Goal: Check status: Check status

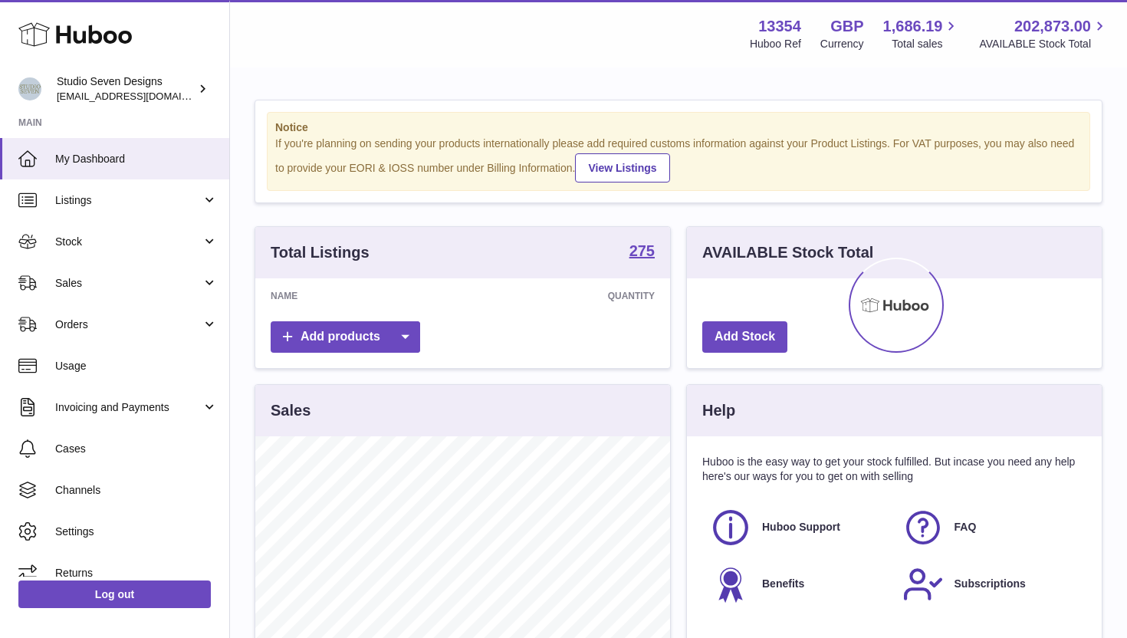
scroll to position [239, 415]
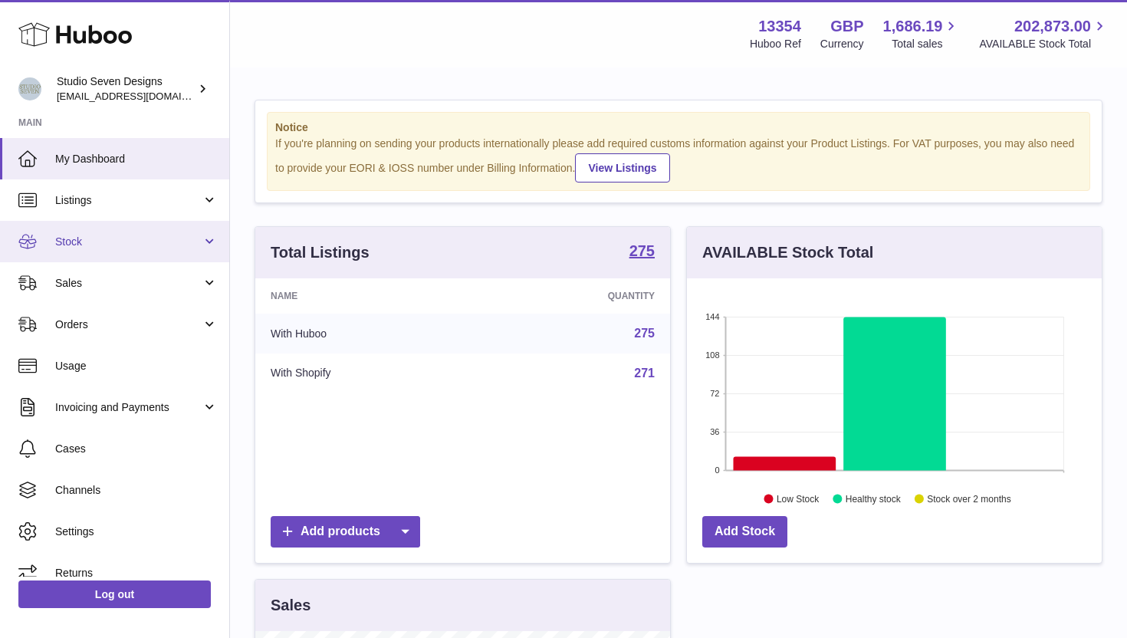
click at [149, 248] on span "Stock" at bounding box center [128, 242] width 146 height 15
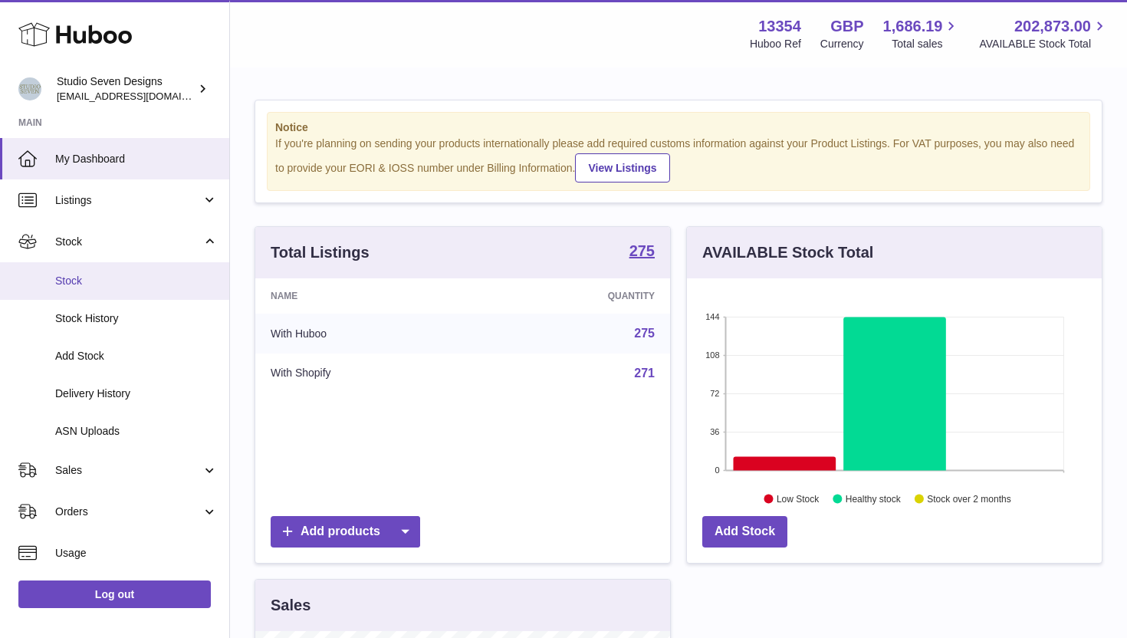
click at [123, 289] on link "Stock" at bounding box center [114, 281] width 229 height 38
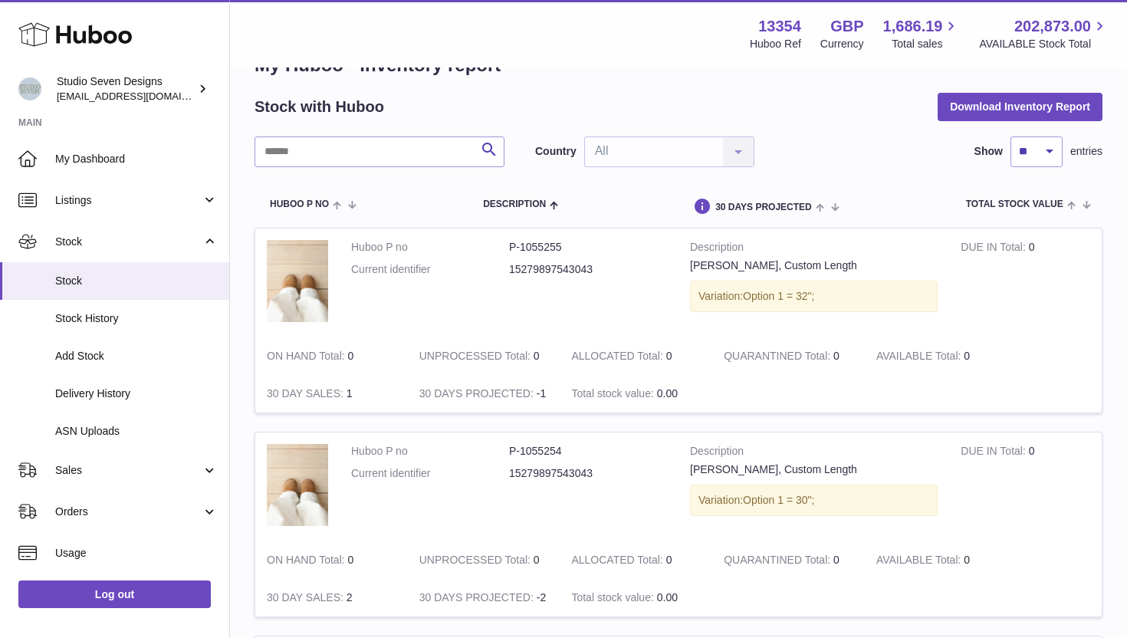
scroll to position [14, 0]
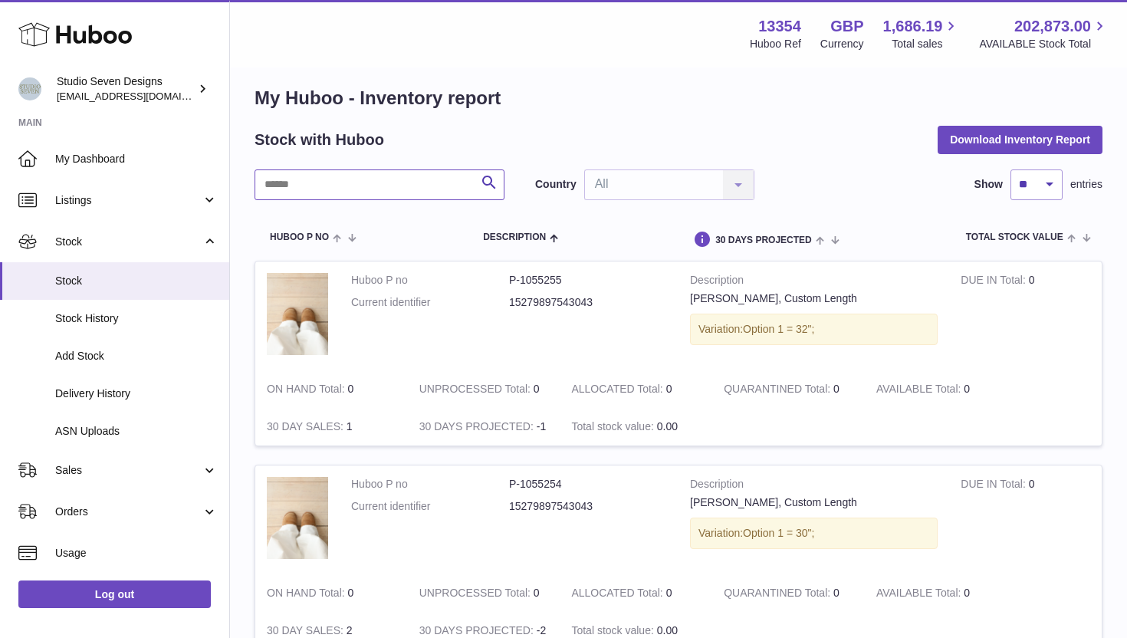
click at [321, 185] on input "text" at bounding box center [380, 185] width 250 height 31
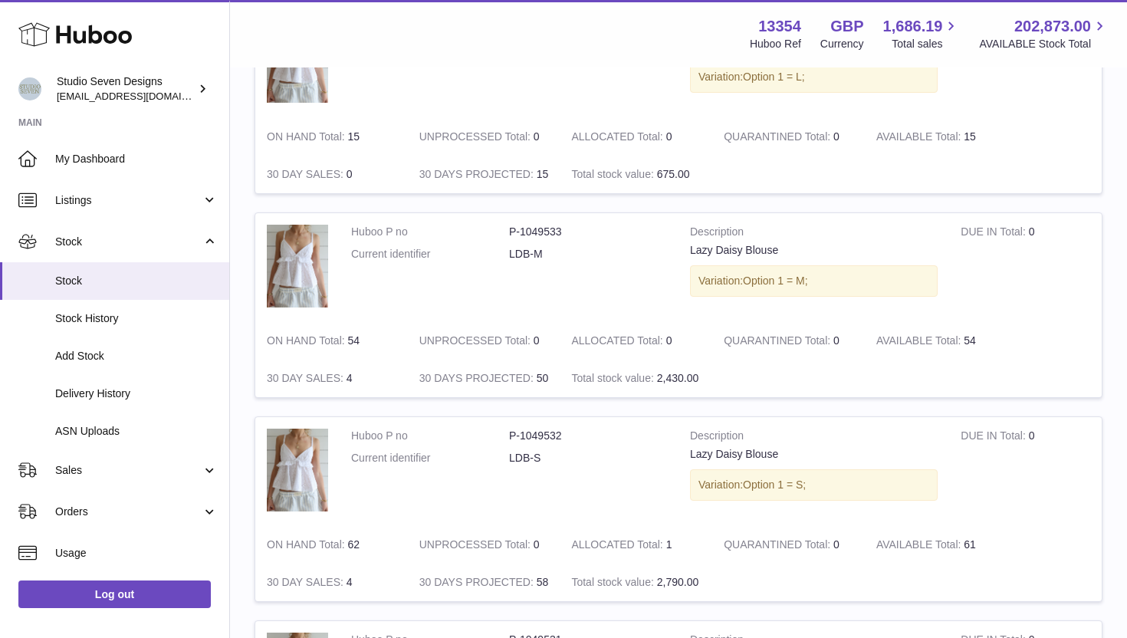
scroll to position [1823, 0]
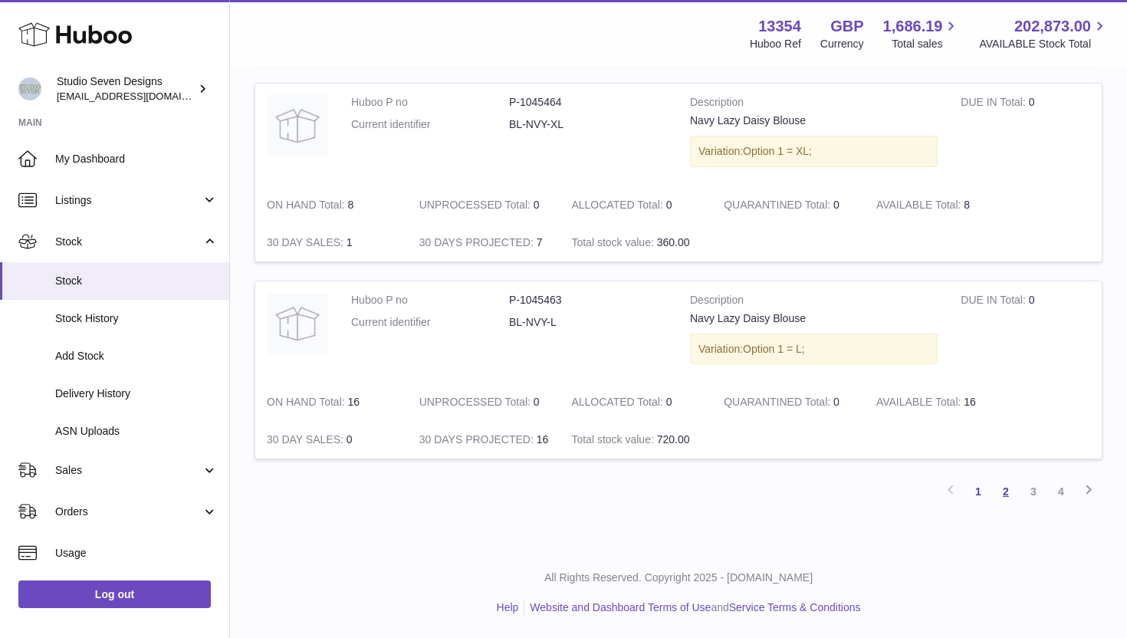
type input "********"
click at [996, 485] on link "2" at bounding box center [1006, 492] width 28 height 28
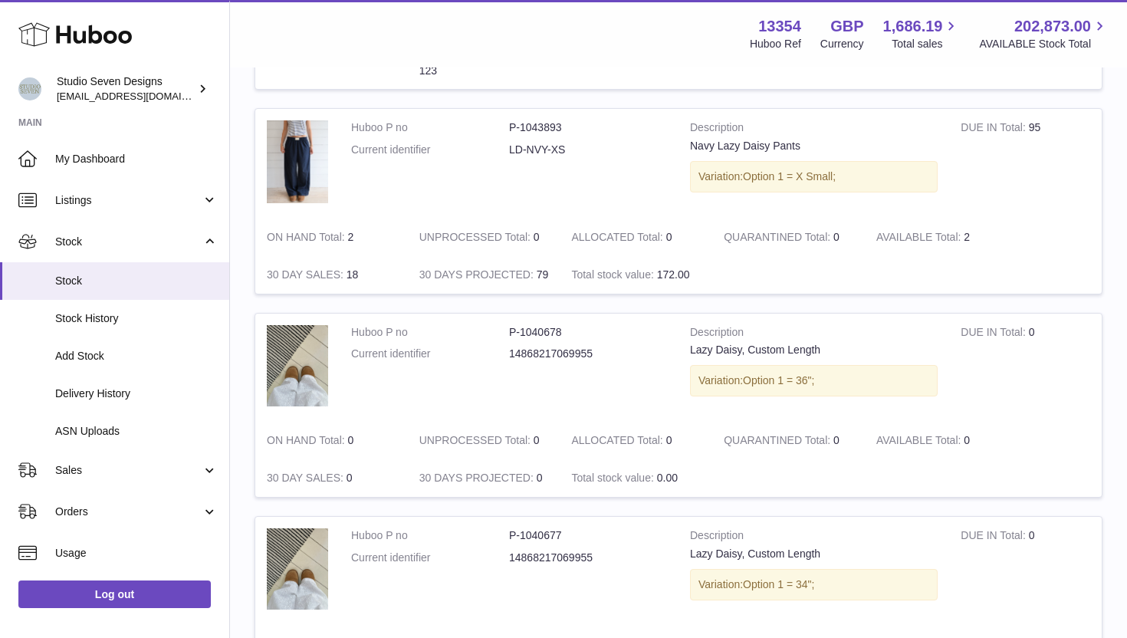
scroll to position [1846, 0]
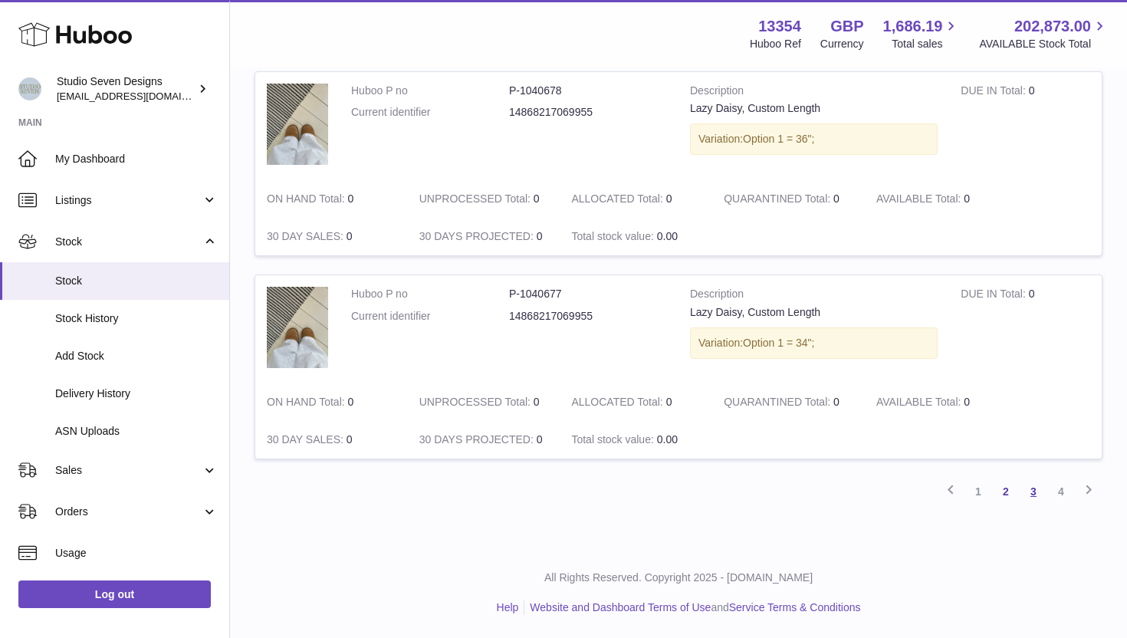
click at [1032, 492] on link "3" at bounding box center [1034, 492] width 28 height 28
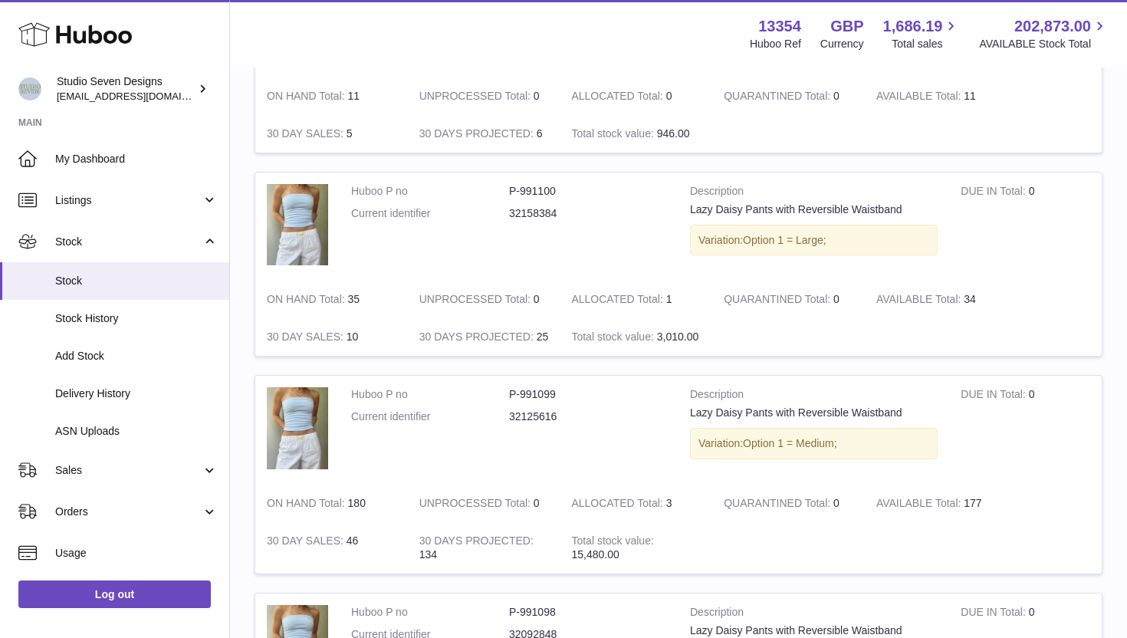
scroll to position [1112, 0]
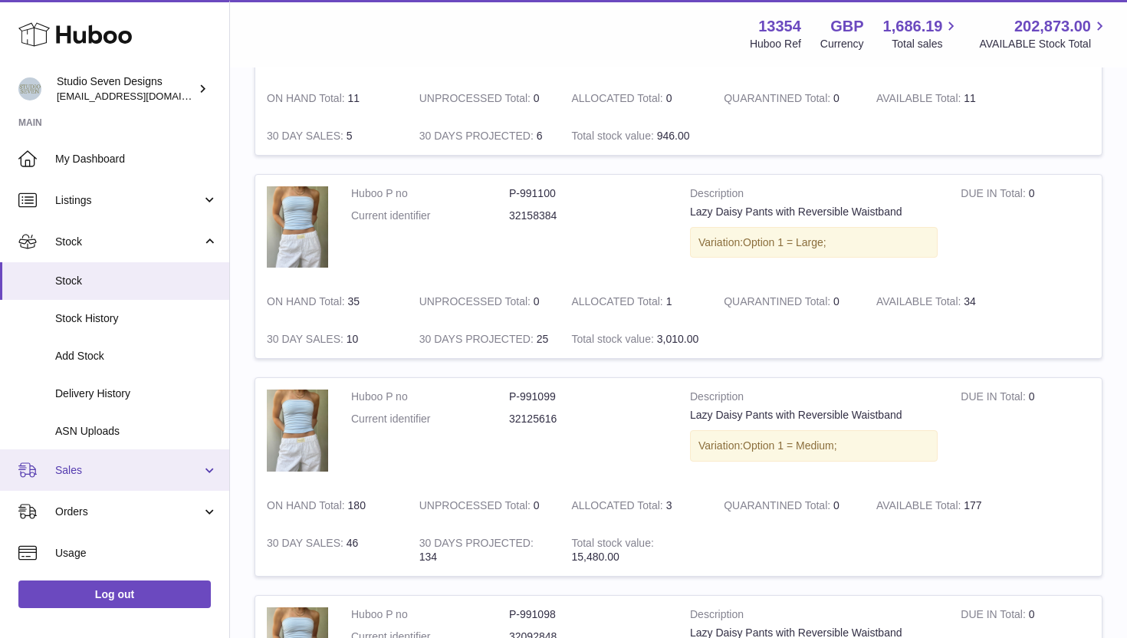
click at [81, 477] on link "Sales" at bounding box center [114, 469] width 229 height 41
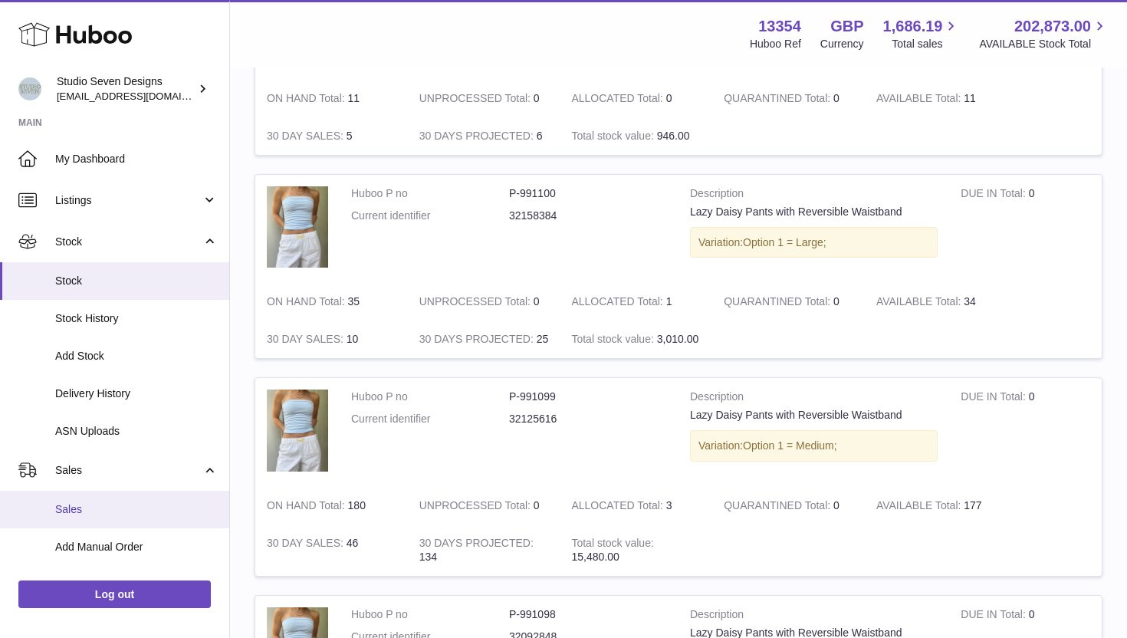
click at [83, 507] on span "Sales" at bounding box center [136, 509] width 163 height 15
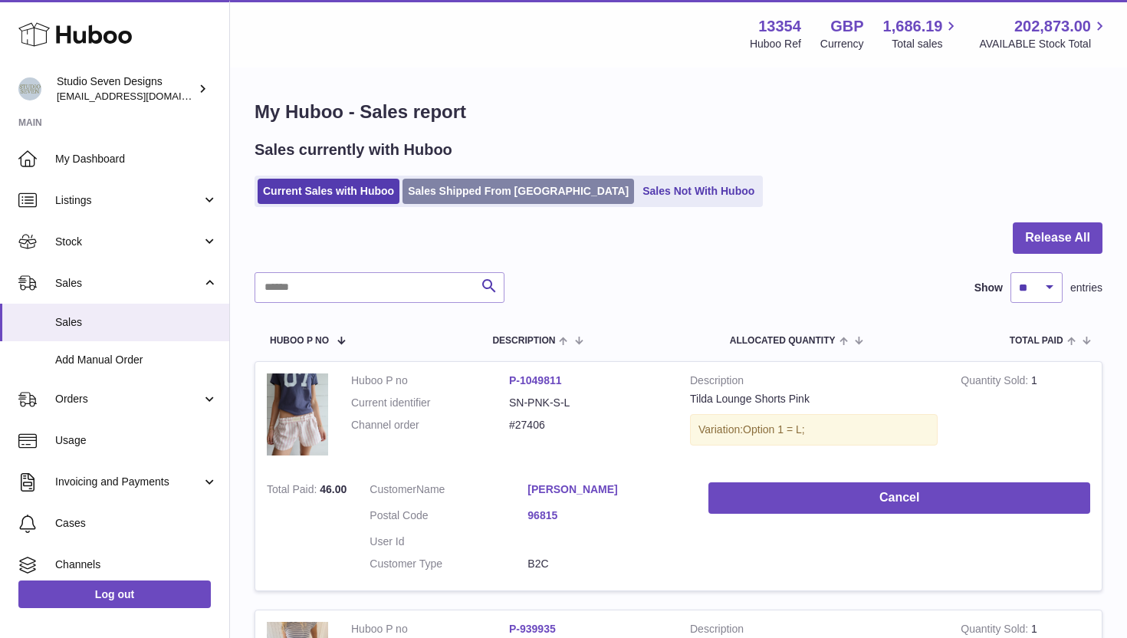
click at [430, 193] on link "Sales Shipped From [GEOGRAPHIC_DATA]" at bounding box center [519, 191] width 232 height 25
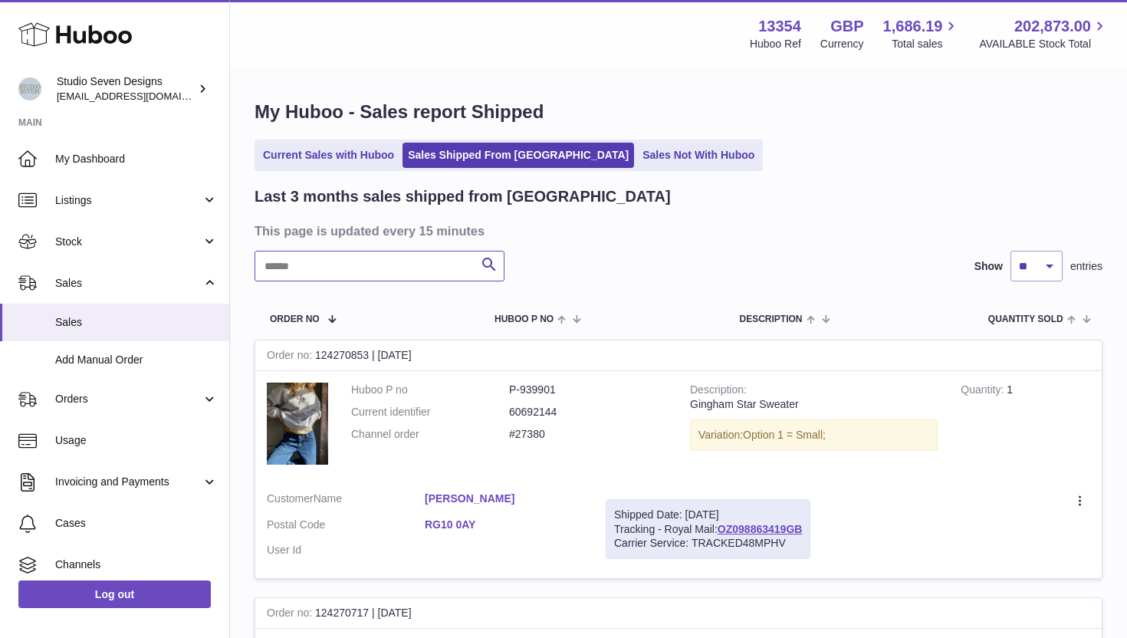
click at [397, 274] on input "text" at bounding box center [380, 266] width 250 height 31
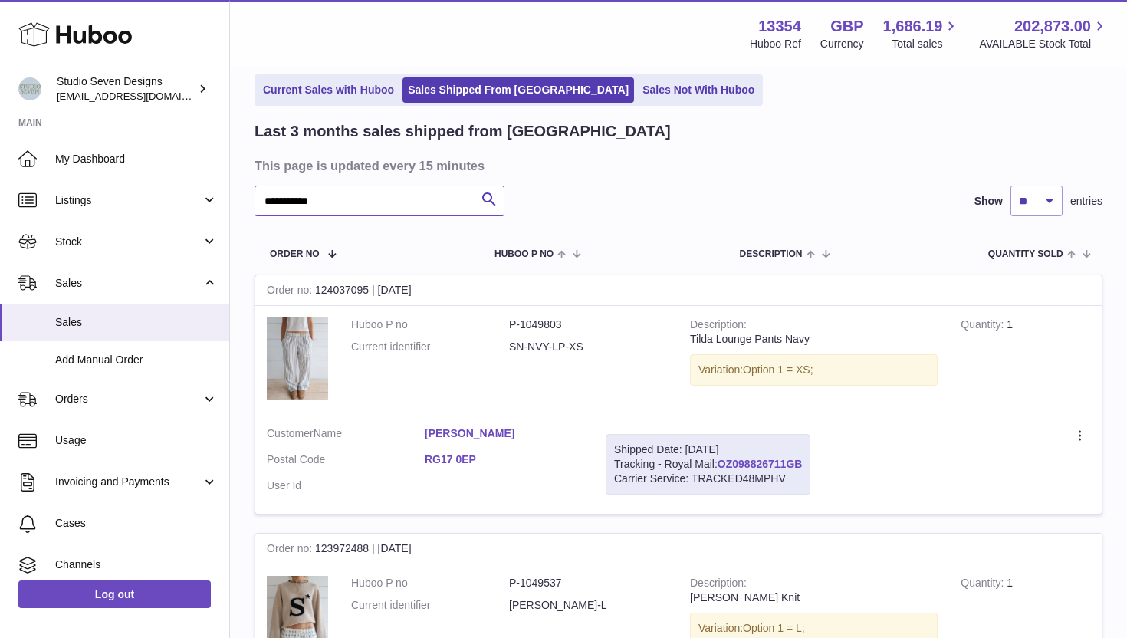
scroll to position [74, 0]
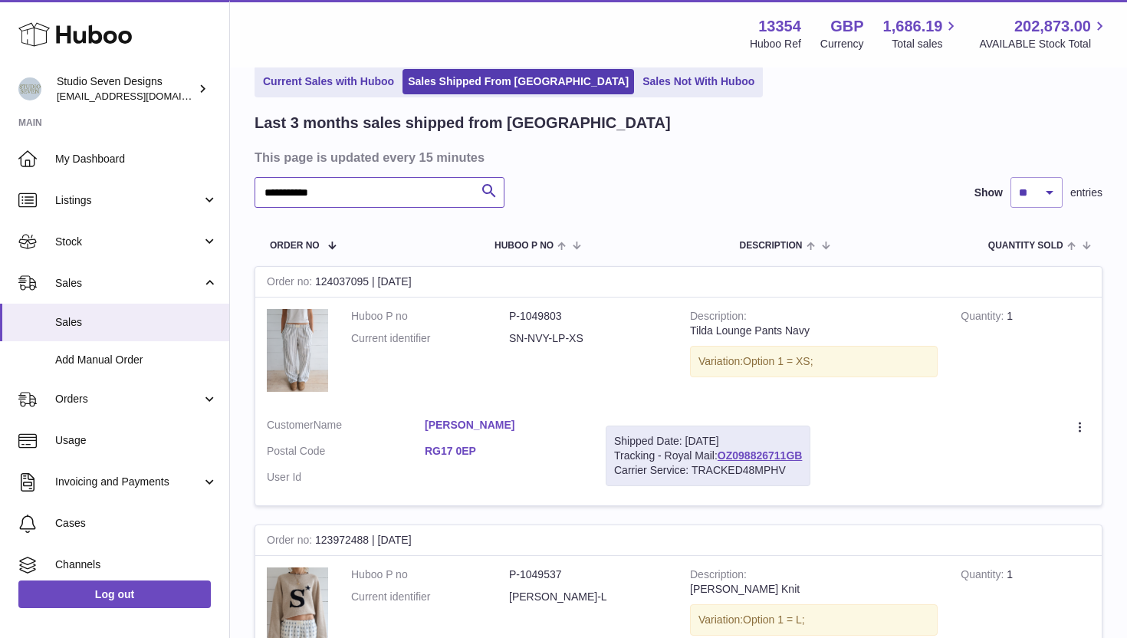
type input "**********"
